Goal: Transaction & Acquisition: Purchase product/service

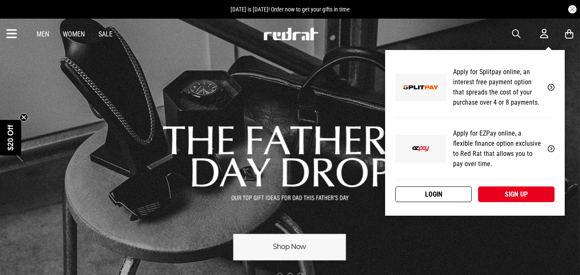
click at [443, 199] on link "Login" at bounding box center [433, 195] width 76 height 16
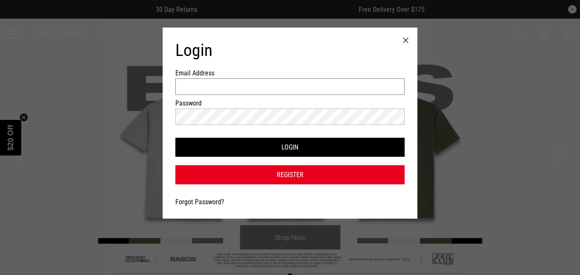
click at [249, 88] on input "Email Address" at bounding box center [289, 87] width 229 height 17
type input "**********"
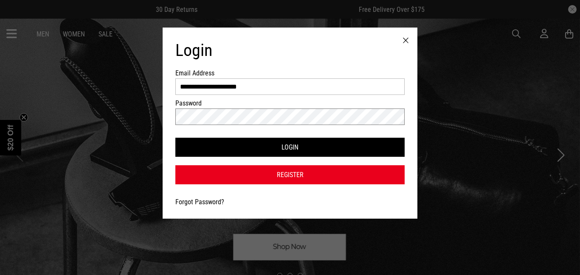
click at [175, 138] on button "Login" at bounding box center [289, 147] width 229 height 19
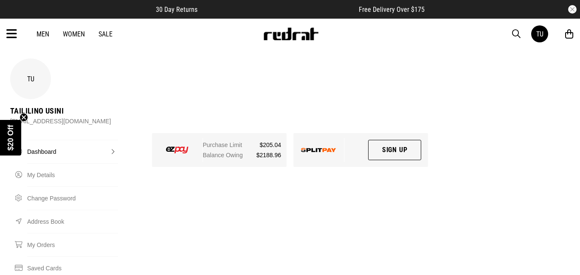
click at [6, 37] on div "Men Women Sale TU Hi, Taililino New Back Footwear Back Mens Back Womens Back Yo…" at bounding box center [290, 34] width 580 height 31
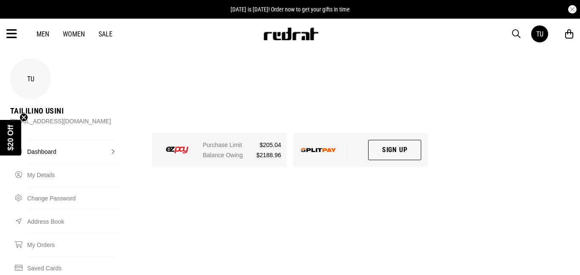
click at [10, 36] on icon at bounding box center [11, 34] width 11 height 14
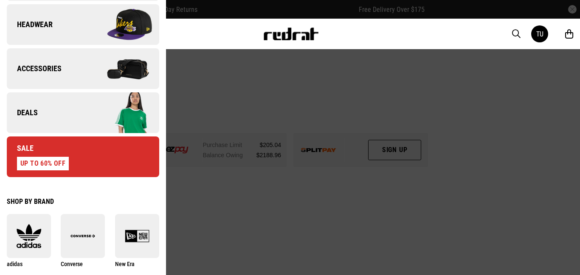
scroll to position [307, 0]
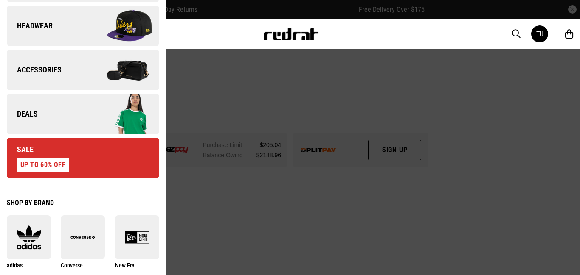
click at [87, 111] on img at bounding box center [121, 114] width 76 height 42
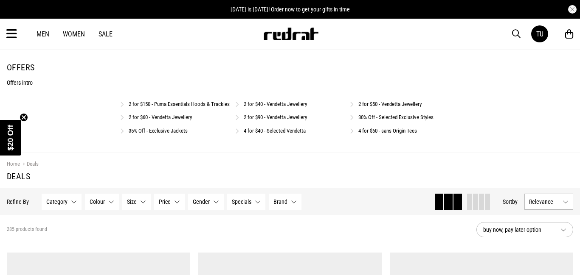
click at [174, 134] on link "35% Off - Exclusive Jackets" at bounding box center [158, 131] width 59 height 6
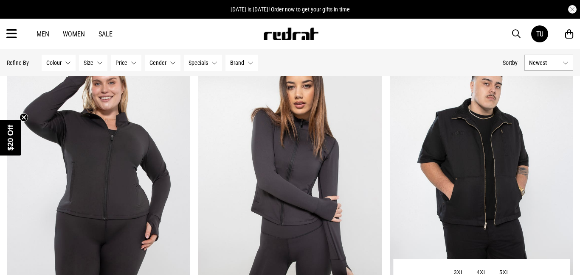
scroll to position [81, 0]
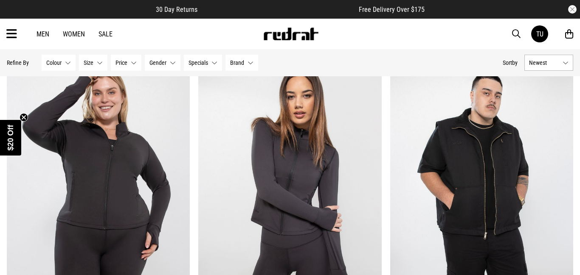
click at [13, 29] on icon at bounding box center [11, 34] width 11 height 14
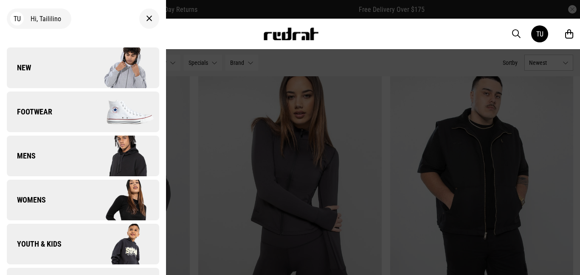
click at [30, 154] on span "Mens" at bounding box center [21, 156] width 29 height 10
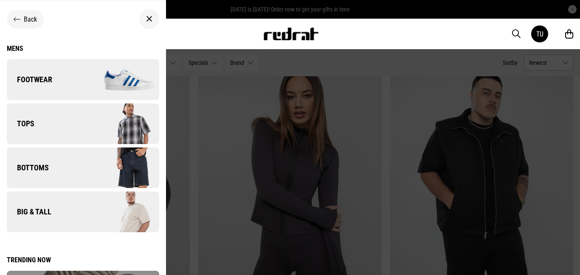
click at [28, 124] on span "Tops" at bounding box center [21, 124] width 28 height 10
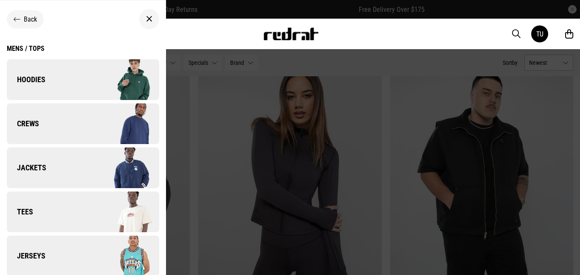
click at [35, 168] on span "Jackets" at bounding box center [26, 168] width 39 height 10
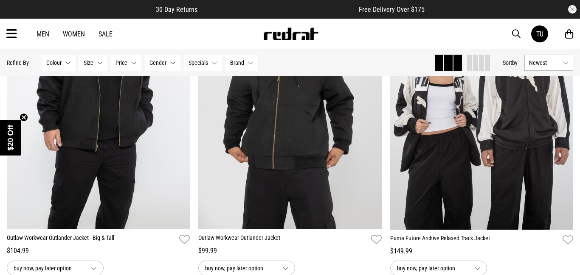
scroll to position [2417, 0]
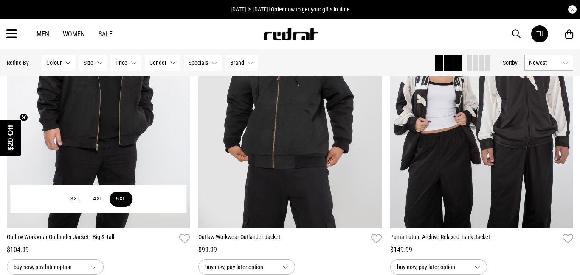
click at [124, 196] on button "5XL" at bounding box center [121, 199] width 23 height 15
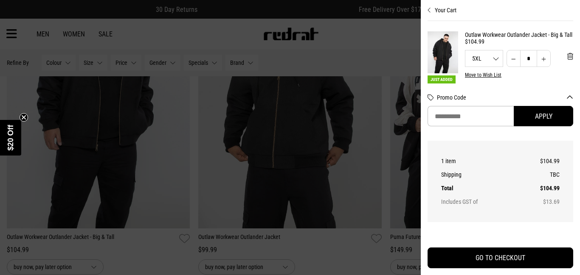
click at [334, 47] on div at bounding box center [290, 137] width 580 height 275
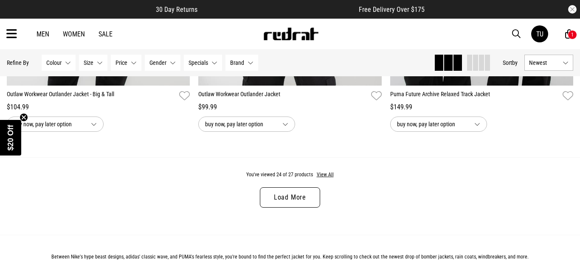
scroll to position [2635, 0]
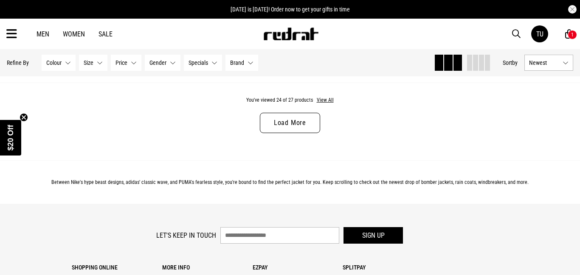
click at [298, 124] on link "Load More" at bounding box center [290, 123] width 60 height 20
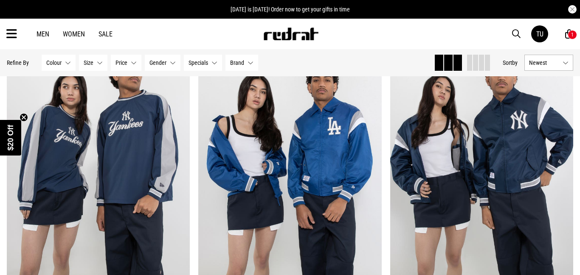
scroll to position [1071, 0]
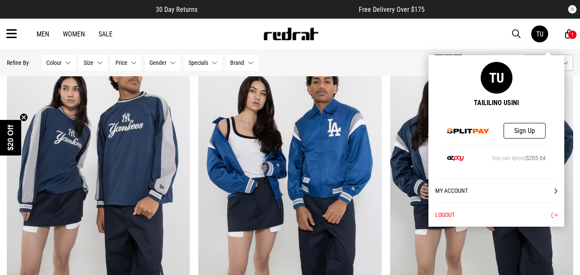
click at [451, 214] on button "Logout" at bounding box center [496, 215] width 122 height 24
